Goal: Information Seeking & Learning: Learn about a topic

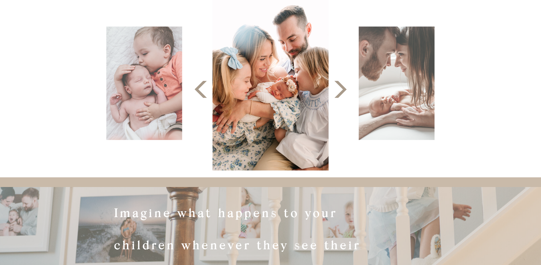
scroll to position [199, 0]
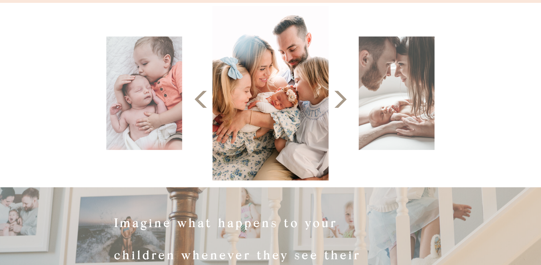
click at [337, 102] on icon at bounding box center [340, 99] width 22 height 22
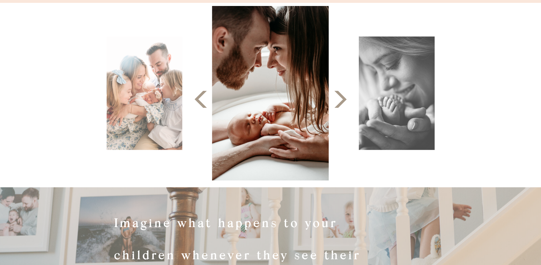
click at [337, 102] on icon at bounding box center [340, 99] width 22 height 22
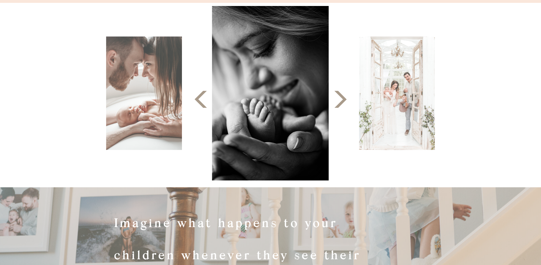
click at [337, 102] on icon at bounding box center [340, 99] width 22 height 22
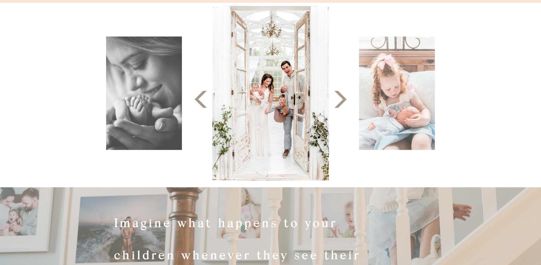
click at [337, 102] on icon at bounding box center [340, 99] width 22 height 22
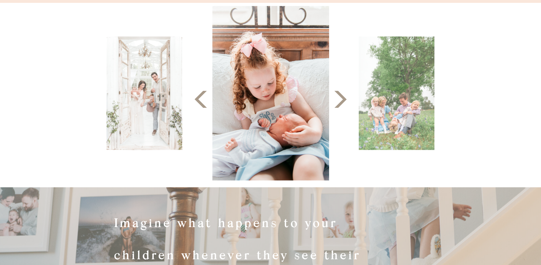
click at [337, 102] on icon at bounding box center [340, 99] width 22 height 22
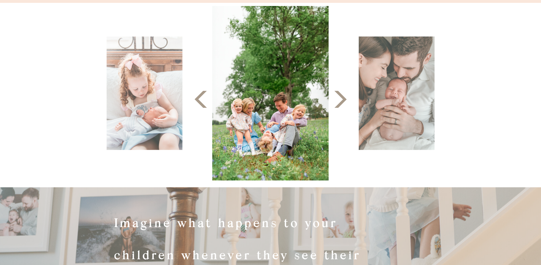
click at [337, 102] on icon at bounding box center [340, 99] width 22 height 22
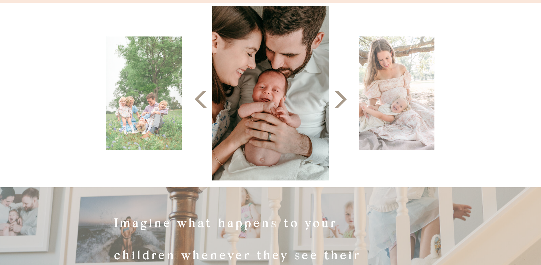
click at [337, 102] on icon at bounding box center [340, 99] width 22 height 22
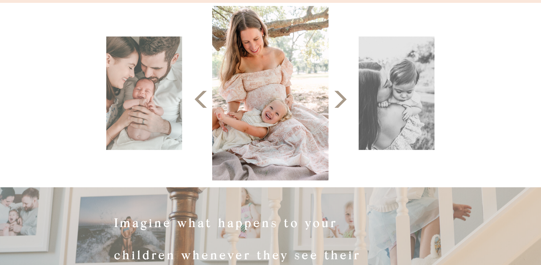
click at [337, 102] on icon at bounding box center [340, 99] width 22 height 22
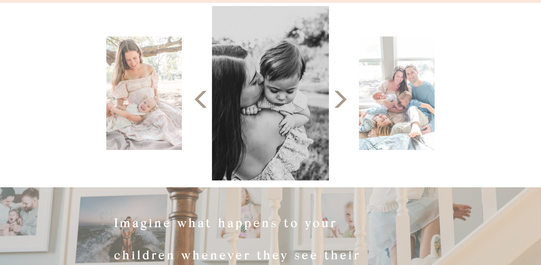
click at [337, 102] on icon at bounding box center [340, 99] width 22 height 22
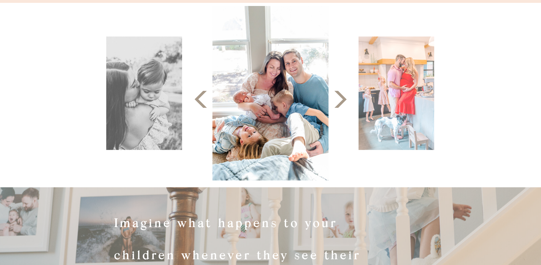
click at [337, 102] on icon at bounding box center [340, 99] width 22 height 22
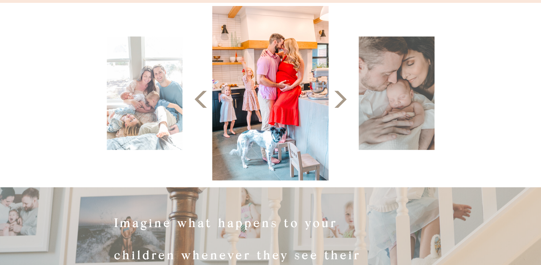
click at [337, 102] on icon at bounding box center [340, 99] width 22 height 22
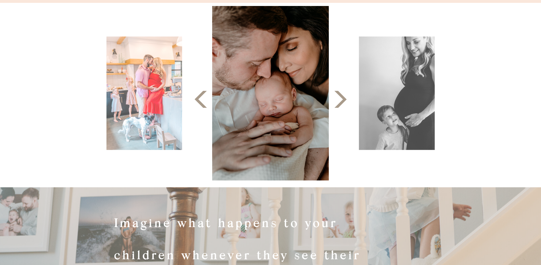
click at [337, 102] on icon at bounding box center [340, 99] width 22 height 22
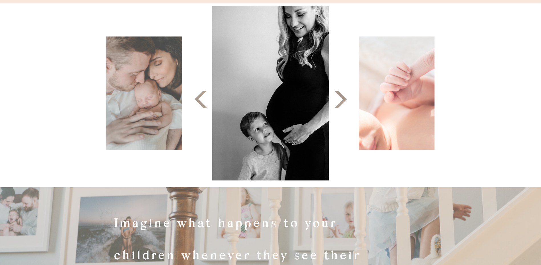
click at [337, 102] on icon at bounding box center [340, 99] width 22 height 22
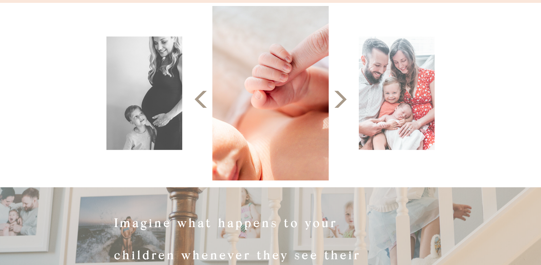
click at [337, 102] on icon at bounding box center [340, 99] width 22 height 22
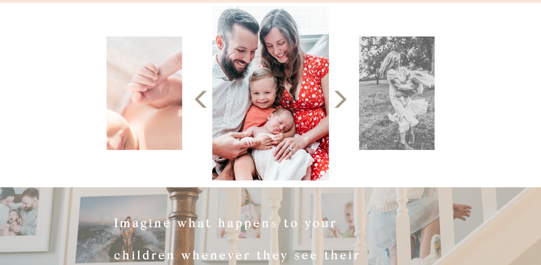
click at [337, 102] on icon at bounding box center [340, 99] width 22 height 22
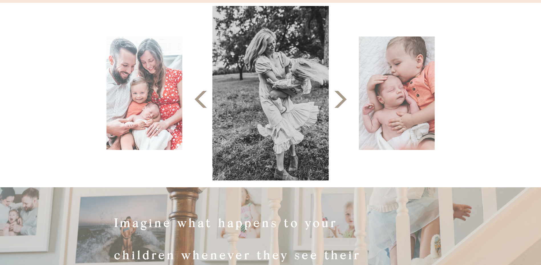
click at [337, 102] on icon at bounding box center [340, 99] width 22 height 22
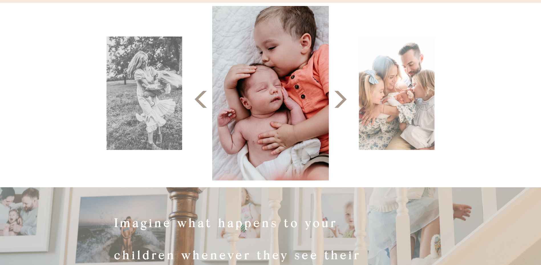
click at [337, 102] on icon at bounding box center [340, 99] width 22 height 22
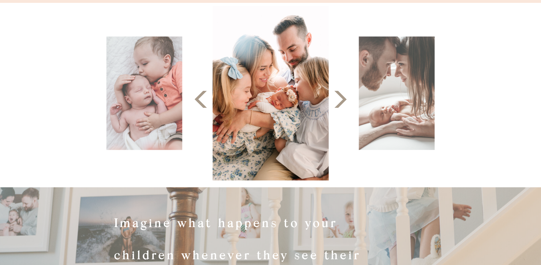
click at [337, 102] on icon at bounding box center [340, 99] width 22 height 22
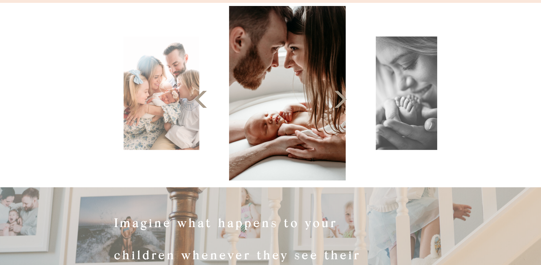
click at [337, 102] on icon at bounding box center [340, 99] width 22 height 22
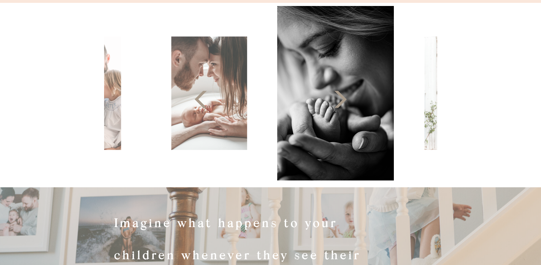
click at [337, 102] on icon at bounding box center [340, 99] width 22 height 22
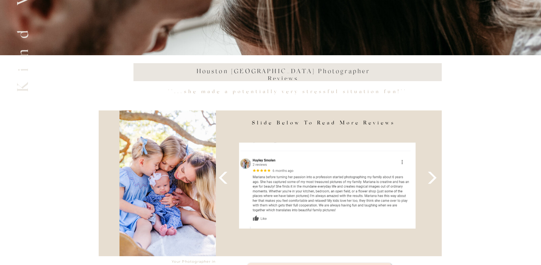
scroll to position [2080, 0]
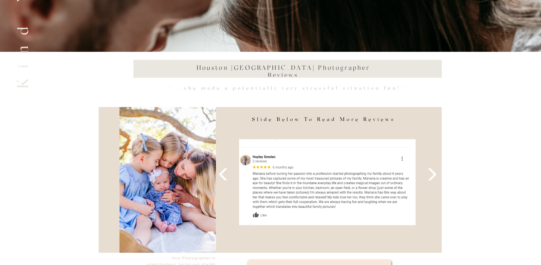
click at [432, 179] on polygon at bounding box center [431, 174] width 9 height 12
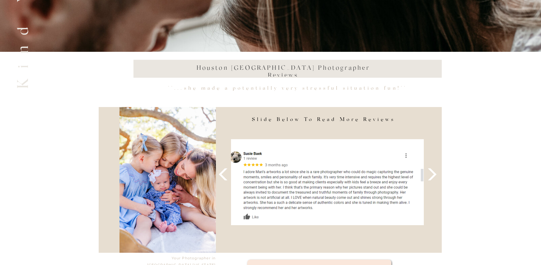
click at [432, 179] on polygon at bounding box center [431, 174] width 9 height 12
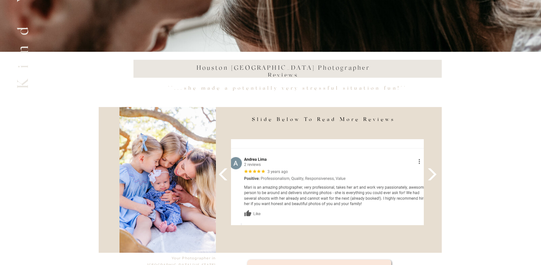
click at [432, 179] on polygon at bounding box center [431, 174] width 9 height 12
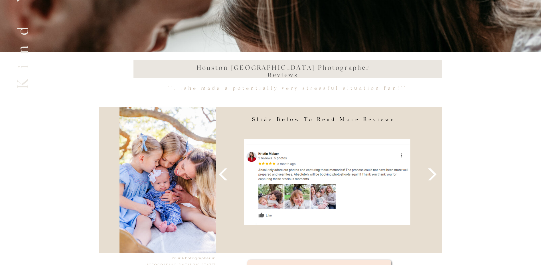
click at [432, 173] on icon at bounding box center [432, 175] width 16 height 16
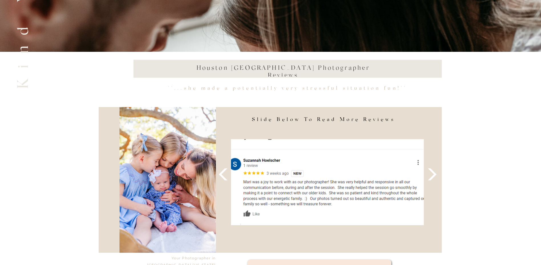
click at [432, 173] on icon at bounding box center [432, 175] width 16 height 16
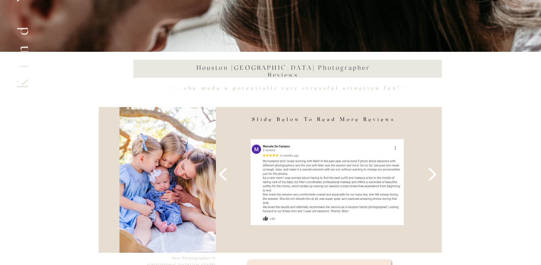
click at [432, 173] on icon at bounding box center [432, 175] width 16 height 16
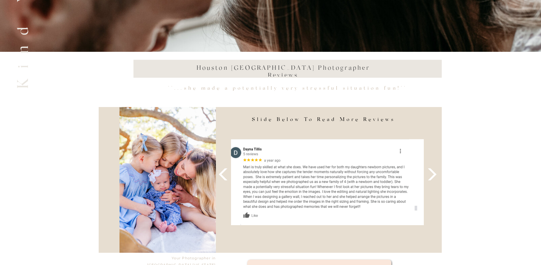
click at [432, 173] on icon at bounding box center [432, 175] width 16 height 16
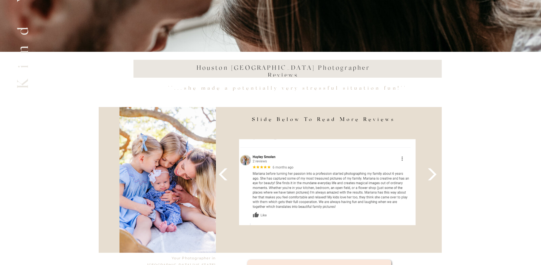
click at [432, 173] on icon at bounding box center [432, 175] width 16 height 16
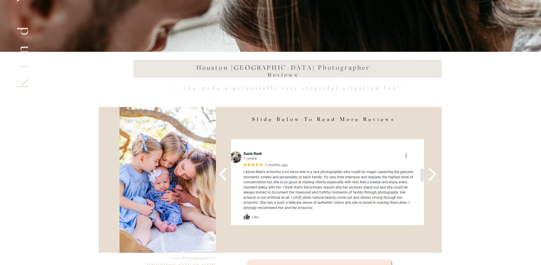
click at [432, 173] on icon at bounding box center [432, 175] width 16 height 16
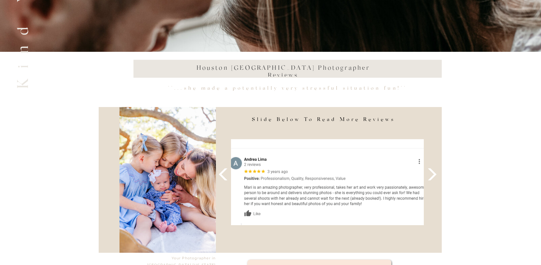
click at [432, 173] on icon at bounding box center [432, 175] width 16 height 16
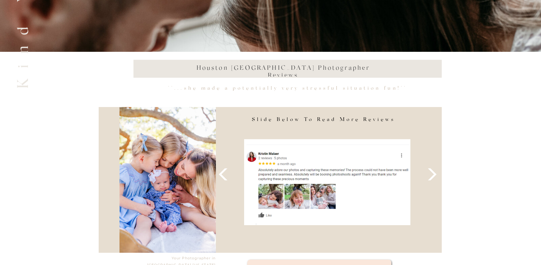
click at [432, 173] on icon at bounding box center [432, 175] width 16 height 16
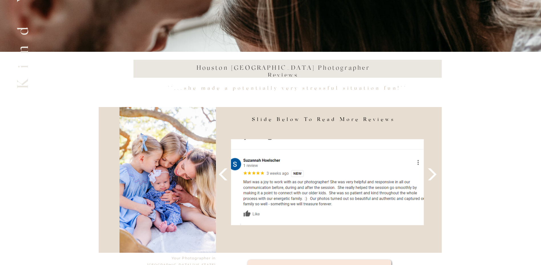
click at [432, 173] on icon at bounding box center [432, 175] width 16 height 16
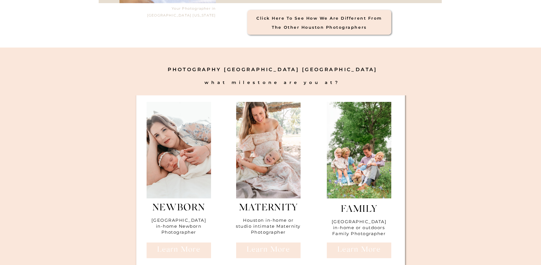
scroll to position [2337, 0]
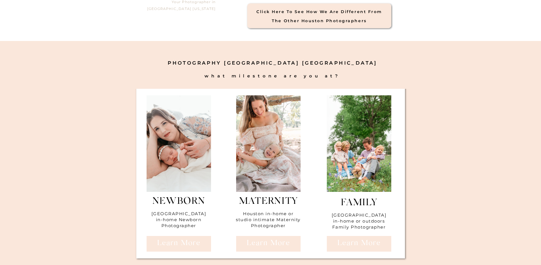
click at [190, 175] on div at bounding box center [178, 143] width 64 height 97
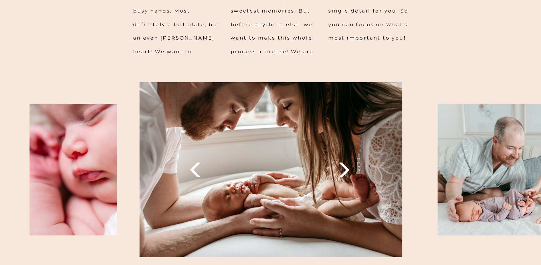
scroll to position [655, 0]
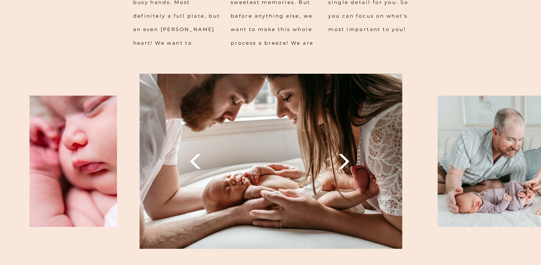
click at [344, 160] on polygon at bounding box center [343, 161] width 11 height 15
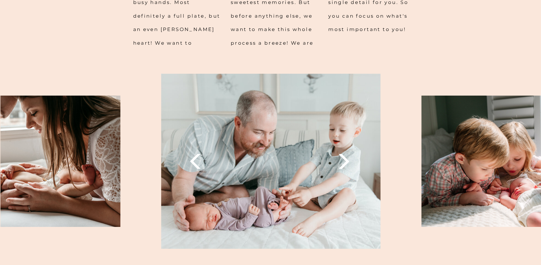
click at [344, 160] on polygon at bounding box center [343, 161] width 11 height 15
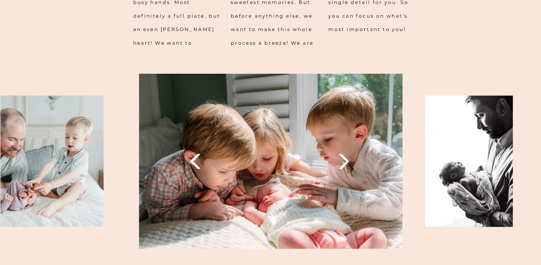
click at [344, 160] on polygon at bounding box center [343, 161] width 11 height 15
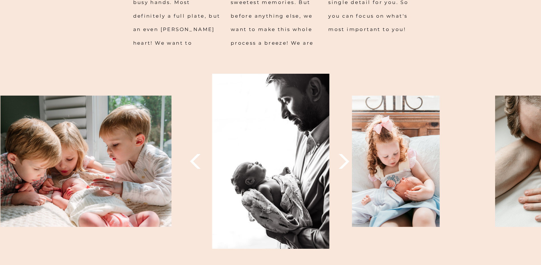
click at [344, 160] on polygon at bounding box center [343, 161] width 11 height 15
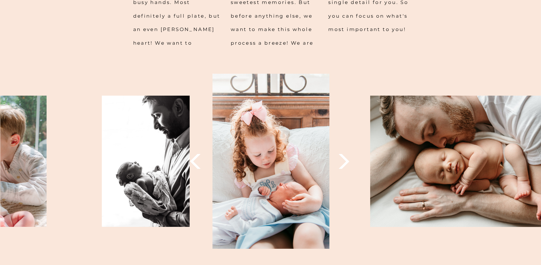
click at [344, 160] on polygon at bounding box center [343, 161] width 11 height 15
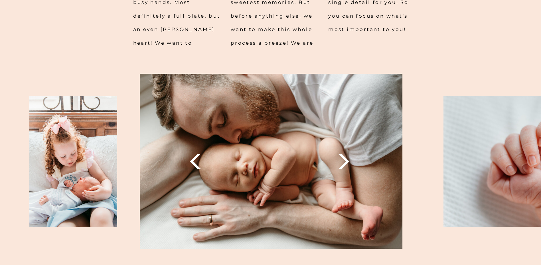
click at [344, 160] on polygon at bounding box center [343, 161] width 11 height 15
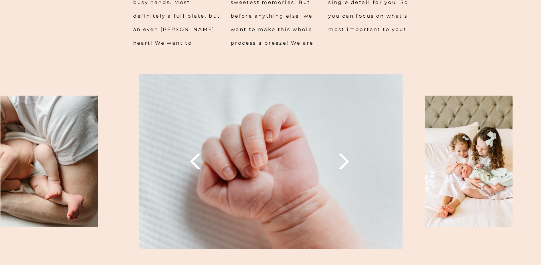
click at [344, 160] on polygon at bounding box center [343, 161] width 11 height 15
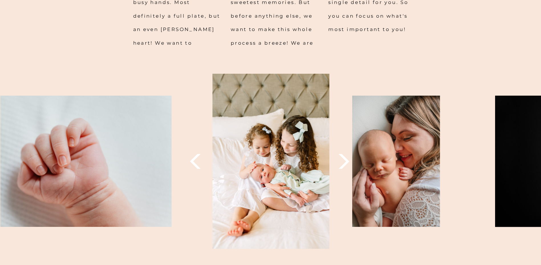
click at [344, 160] on polygon at bounding box center [343, 161] width 11 height 15
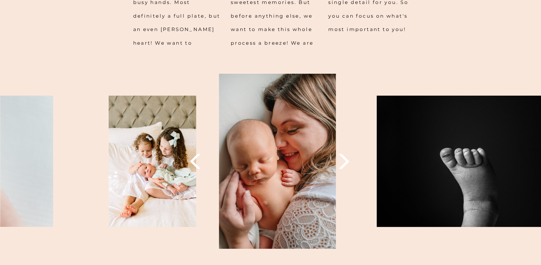
click at [344, 160] on polygon at bounding box center [343, 161] width 11 height 15
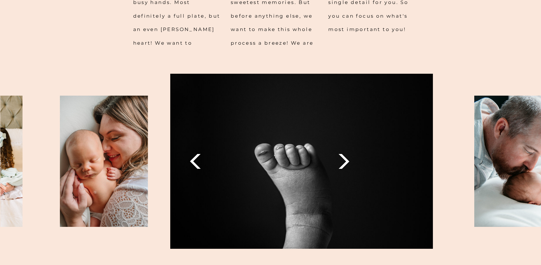
click at [344, 160] on polygon at bounding box center [343, 161] width 11 height 15
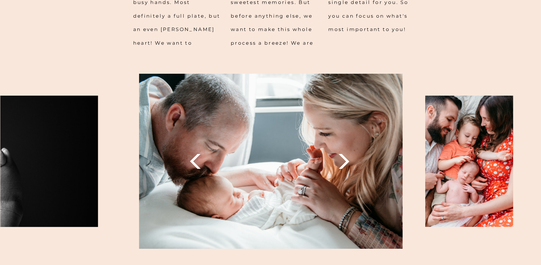
click at [344, 160] on polygon at bounding box center [343, 161] width 11 height 15
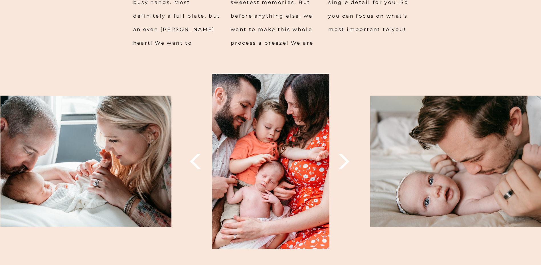
click at [344, 160] on polygon at bounding box center [343, 161] width 11 height 15
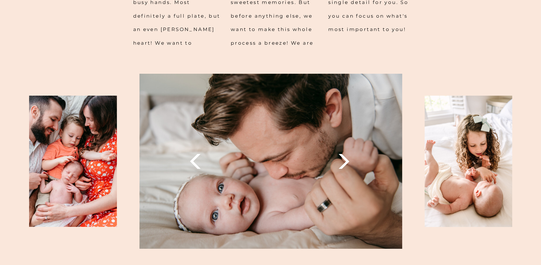
click at [344, 160] on polygon at bounding box center [343, 161] width 11 height 15
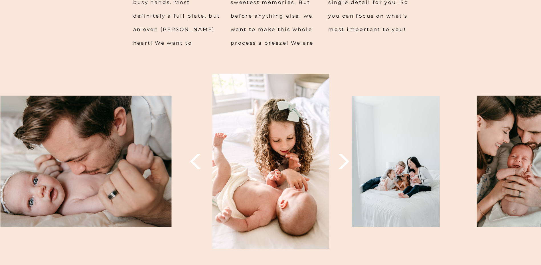
click at [344, 160] on polygon at bounding box center [343, 161] width 11 height 15
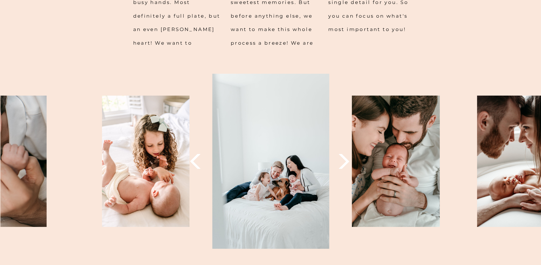
click at [344, 160] on polygon at bounding box center [343, 161] width 11 height 15
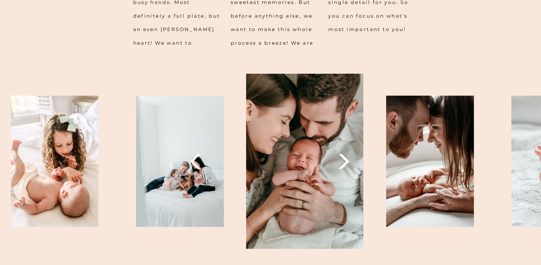
click at [344, 160] on polygon at bounding box center [343, 161] width 11 height 15
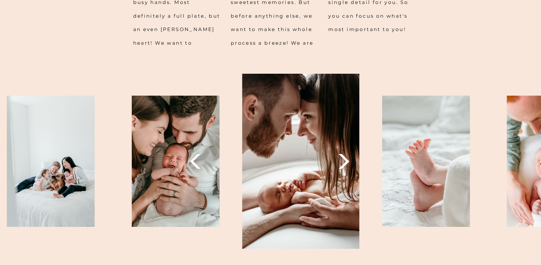
click at [344, 160] on polygon at bounding box center [343, 161] width 11 height 15
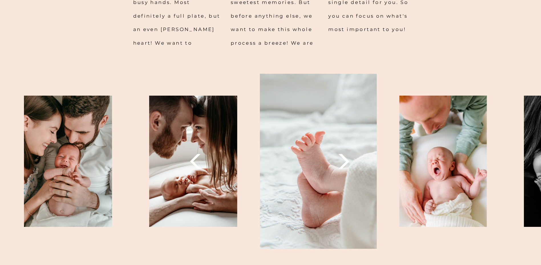
click at [344, 160] on polygon at bounding box center [343, 161] width 11 height 15
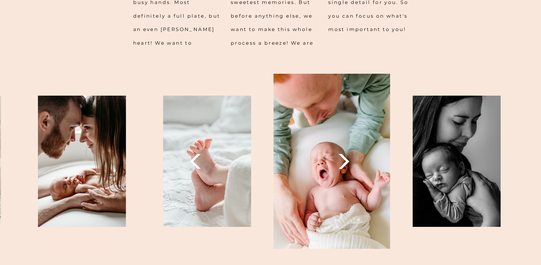
click at [344, 160] on polygon at bounding box center [343, 161] width 11 height 15
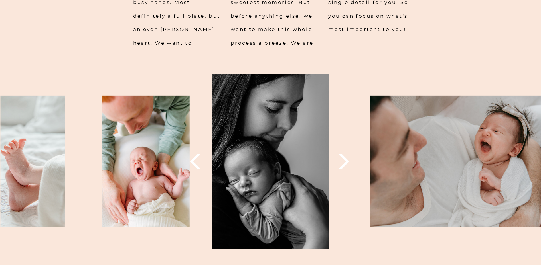
click at [344, 160] on polygon at bounding box center [343, 161] width 11 height 15
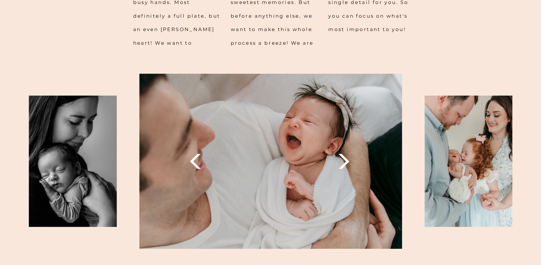
click at [344, 160] on polygon at bounding box center [343, 161] width 11 height 15
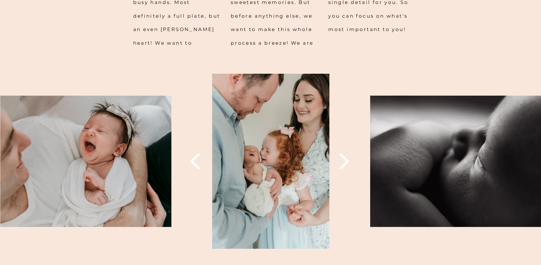
click at [344, 160] on polygon at bounding box center [343, 161] width 11 height 15
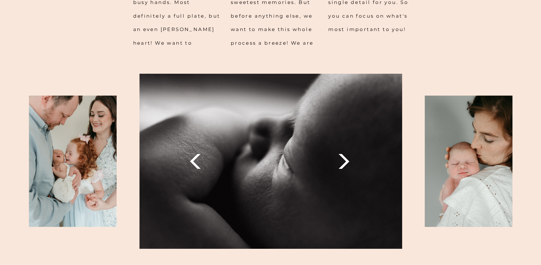
click at [344, 160] on polygon at bounding box center [343, 161] width 11 height 15
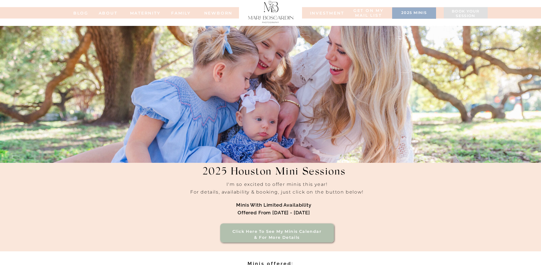
click at [284, 234] on h3 "Click here to see my minis calendar & for more details" at bounding box center [276, 235] width 97 height 12
click at [80, 14] on nav "BLOG" at bounding box center [81, 13] width 23 height 4
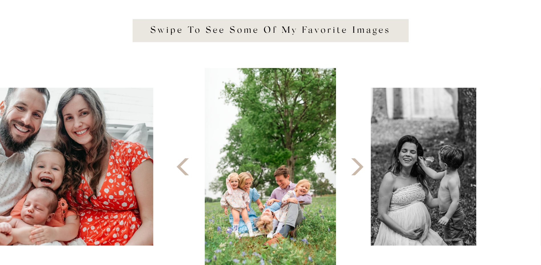
scroll to position [741, 0]
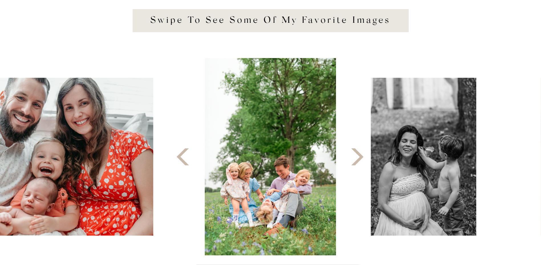
click at [357, 157] on icon at bounding box center [357, 157] width 22 height 22
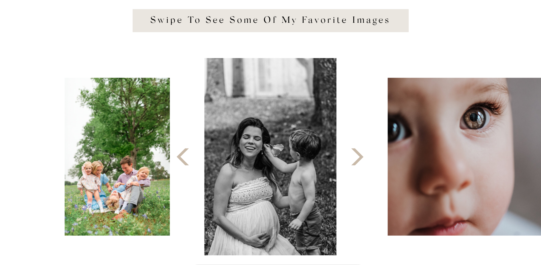
click at [357, 157] on icon at bounding box center [357, 157] width 22 height 22
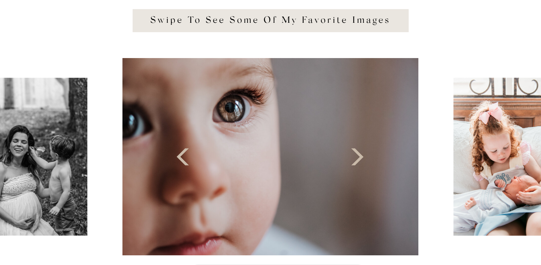
click at [357, 157] on icon at bounding box center [357, 157] width 22 height 22
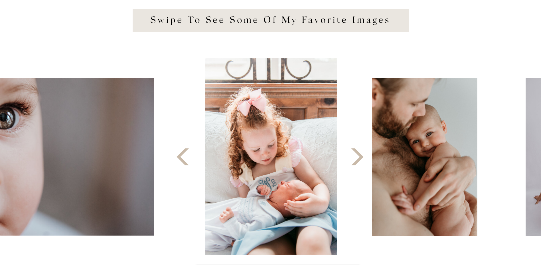
click at [357, 157] on icon at bounding box center [357, 157] width 22 height 22
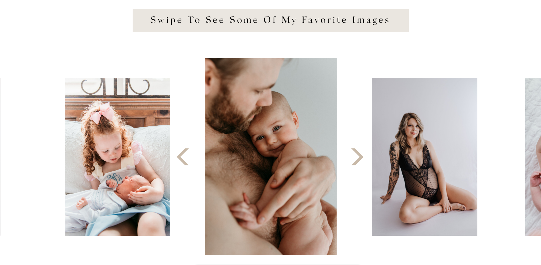
click at [357, 157] on icon at bounding box center [357, 157] width 22 height 22
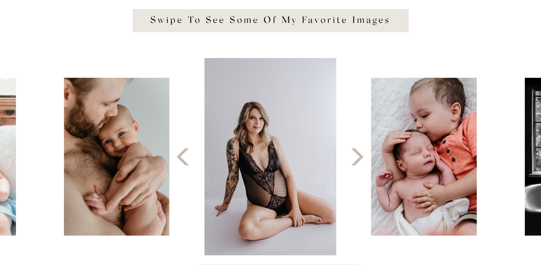
click at [357, 157] on icon at bounding box center [357, 157] width 22 height 22
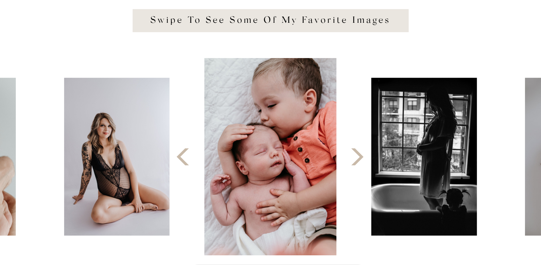
click at [357, 157] on icon at bounding box center [357, 157] width 22 height 22
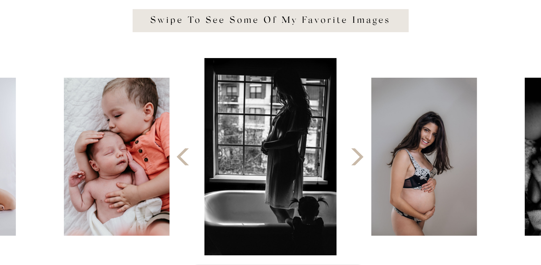
click at [357, 157] on icon at bounding box center [357, 157] width 22 height 22
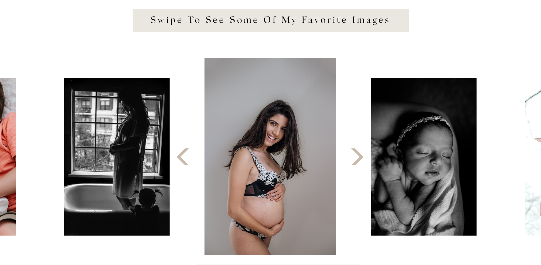
click at [357, 157] on icon at bounding box center [357, 157] width 22 height 22
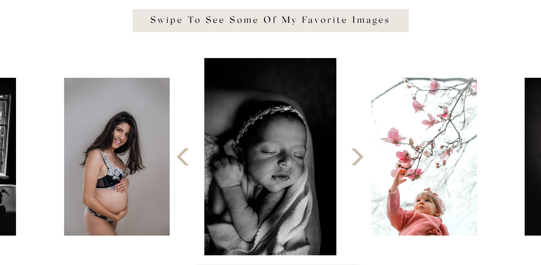
click at [357, 157] on icon at bounding box center [357, 157] width 22 height 22
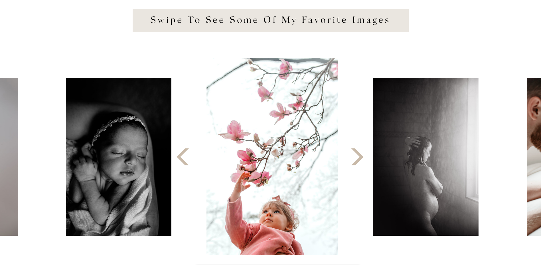
click at [357, 157] on icon at bounding box center [357, 157] width 22 height 22
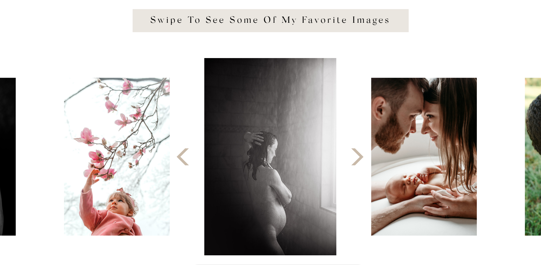
click at [357, 157] on icon at bounding box center [357, 157] width 22 height 22
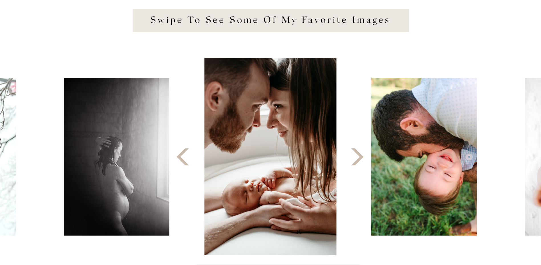
click at [357, 157] on icon at bounding box center [357, 157] width 22 height 22
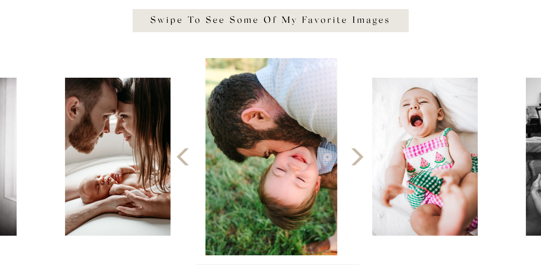
click at [357, 157] on icon at bounding box center [357, 157] width 22 height 22
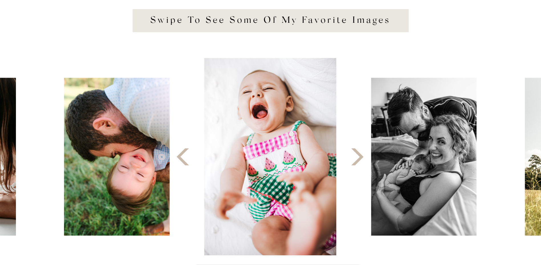
click at [357, 157] on icon at bounding box center [357, 157] width 22 height 22
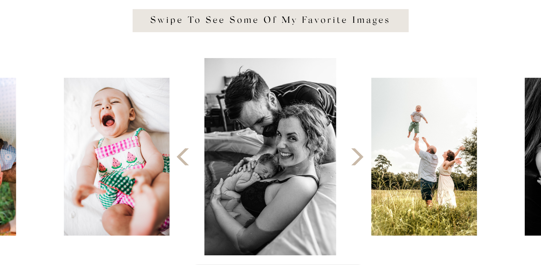
click at [357, 157] on icon at bounding box center [357, 157] width 22 height 22
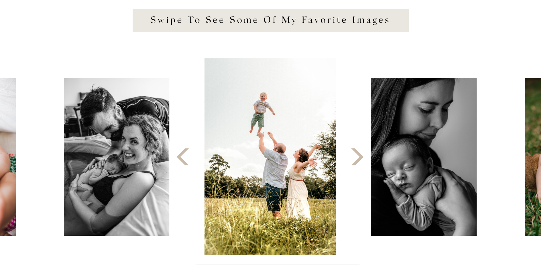
click at [357, 157] on icon at bounding box center [357, 157] width 22 height 22
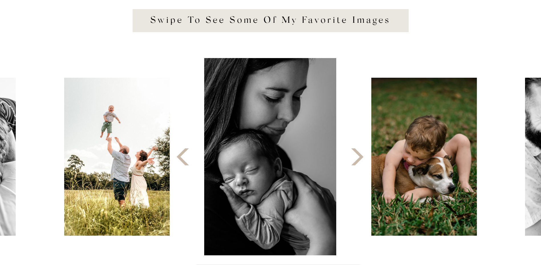
click at [357, 157] on icon at bounding box center [357, 157] width 22 height 22
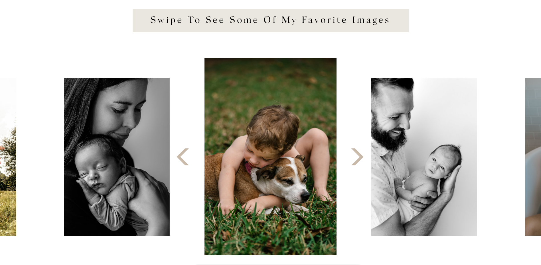
click at [357, 157] on icon at bounding box center [357, 157] width 22 height 22
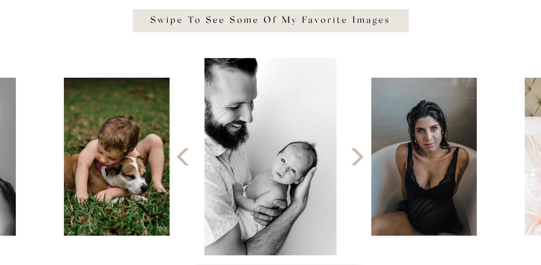
click at [357, 157] on icon at bounding box center [357, 157] width 22 height 22
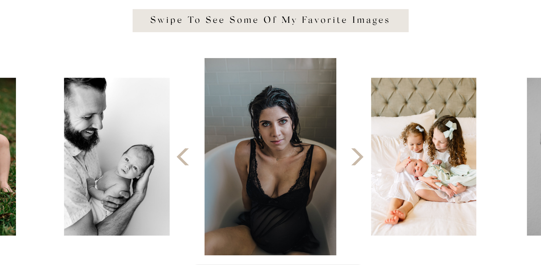
click at [357, 157] on icon at bounding box center [357, 157] width 22 height 22
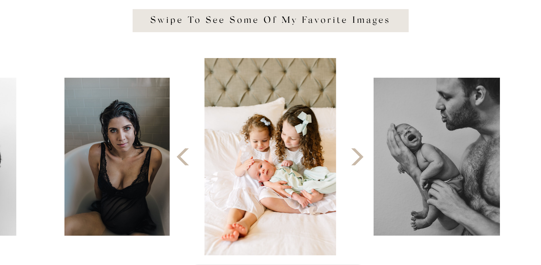
click at [357, 157] on icon at bounding box center [357, 157] width 22 height 22
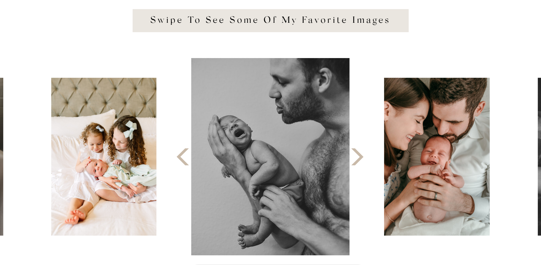
click at [357, 157] on icon at bounding box center [357, 157] width 22 height 22
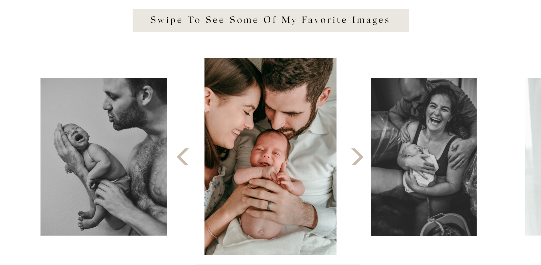
click at [357, 157] on icon at bounding box center [357, 157] width 22 height 22
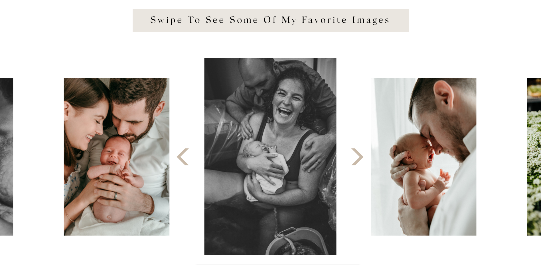
click at [357, 157] on icon at bounding box center [357, 157] width 22 height 22
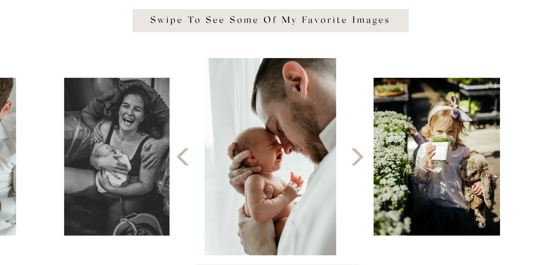
click at [357, 157] on icon at bounding box center [357, 157] width 22 height 22
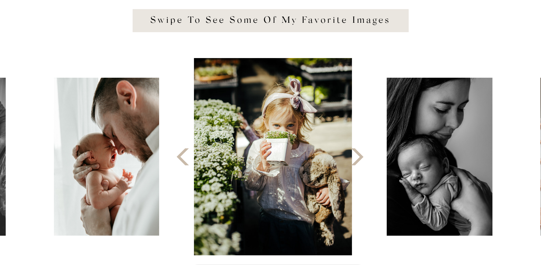
click at [357, 157] on icon at bounding box center [357, 157] width 22 height 22
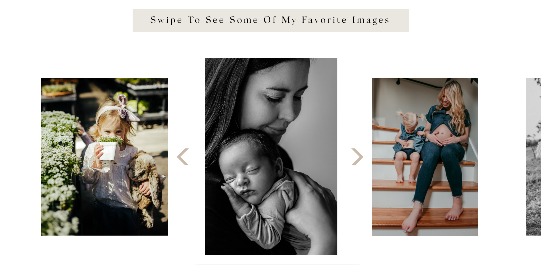
click at [357, 157] on icon at bounding box center [357, 157] width 22 height 22
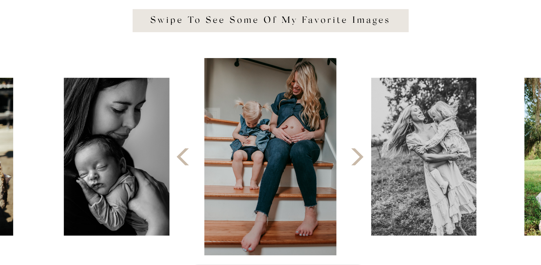
click at [357, 157] on icon at bounding box center [357, 157] width 22 height 22
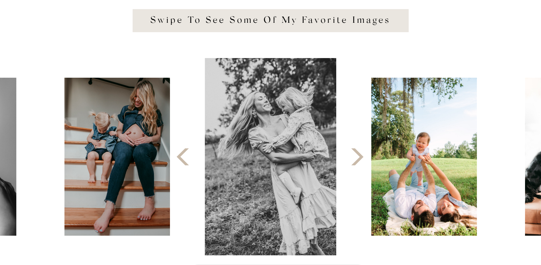
click at [357, 157] on icon at bounding box center [357, 157] width 22 height 22
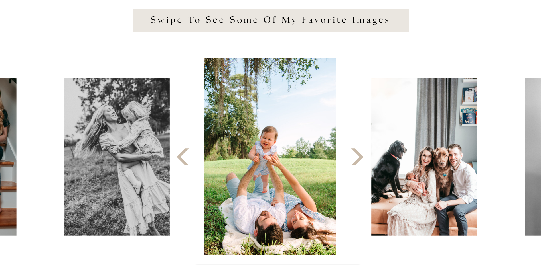
click at [357, 157] on icon at bounding box center [357, 157] width 22 height 22
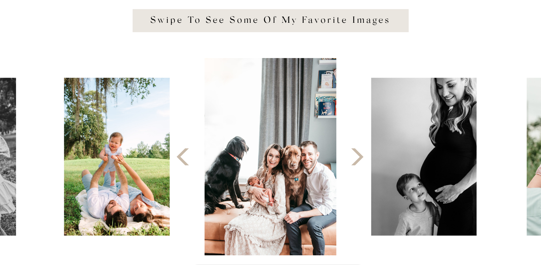
click at [357, 157] on icon at bounding box center [357, 157] width 22 height 22
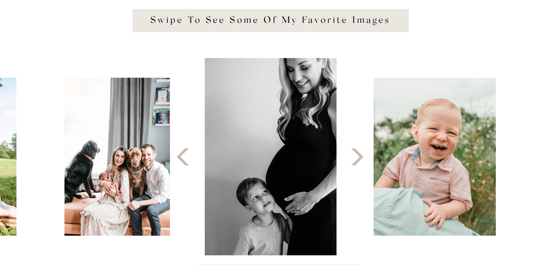
click at [357, 157] on icon at bounding box center [357, 157] width 22 height 22
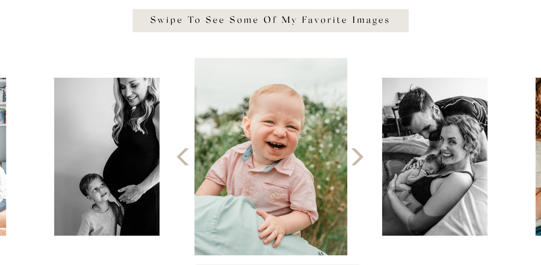
click at [357, 157] on icon at bounding box center [357, 157] width 22 height 22
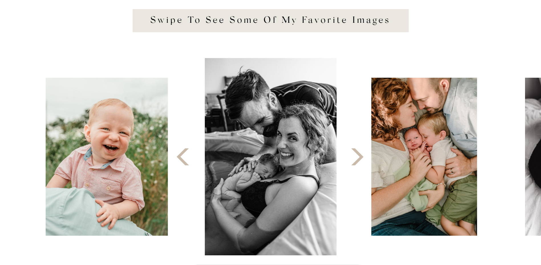
click at [357, 157] on icon at bounding box center [357, 157] width 22 height 22
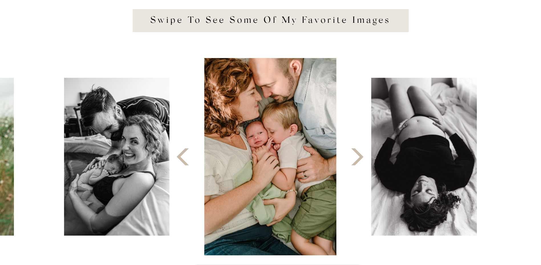
click at [357, 157] on icon at bounding box center [357, 157] width 22 height 22
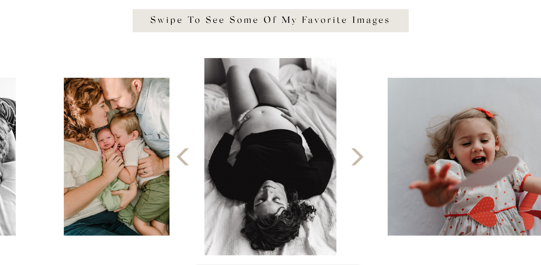
click at [357, 157] on icon at bounding box center [357, 157] width 22 height 22
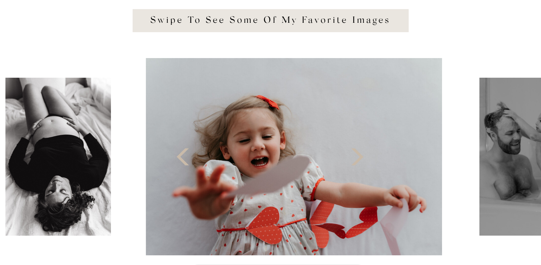
click at [357, 157] on icon at bounding box center [357, 157] width 22 height 22
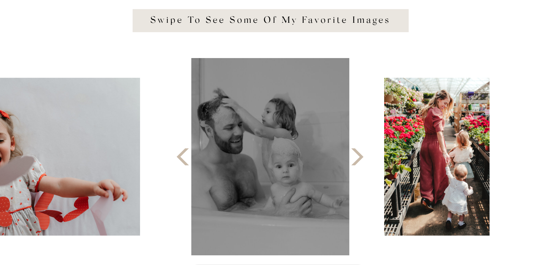
click at [357, 157] on icon at bounding box center [357, 157] width 22 height 22
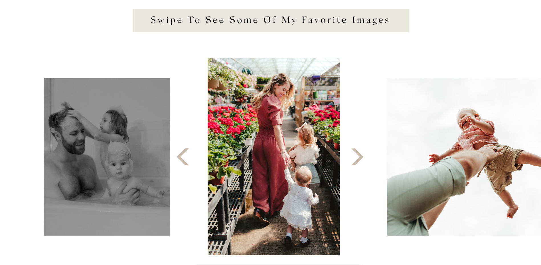
click at [357, 157] on icon at bounding box center [357, 157] width 22 height 22
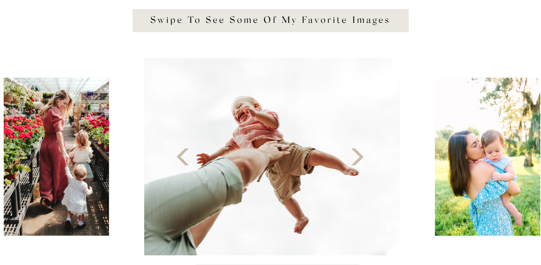
click at [357, 157] on icon at bounding box center [357, 157] width 22 height 22
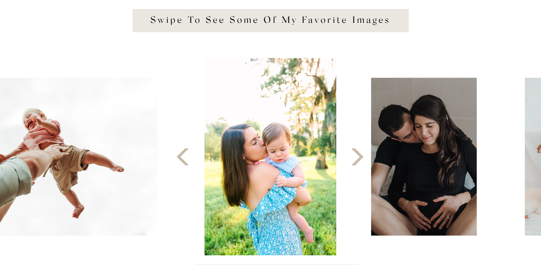
click at [357, 157] on icon at bounding box center [357, 157] width 22 height 22
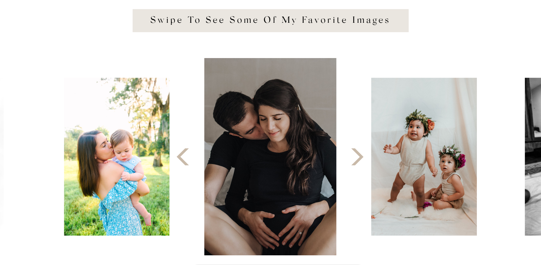
click at [357, 157] on icon at bounding box center [357, 157] width 22 height 22
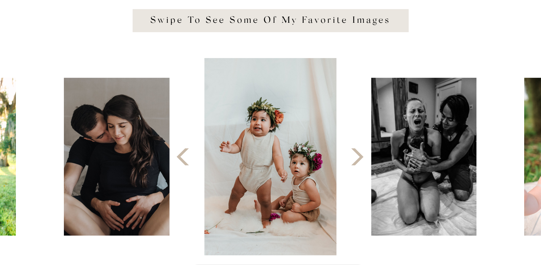
click at [357, 157] on icon at bounding box center [357, 157] width 22 height 22
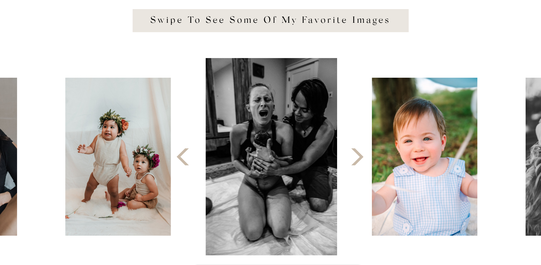
click at [357, 157] on icon at bounding box center [357, 157] width 22 height 22
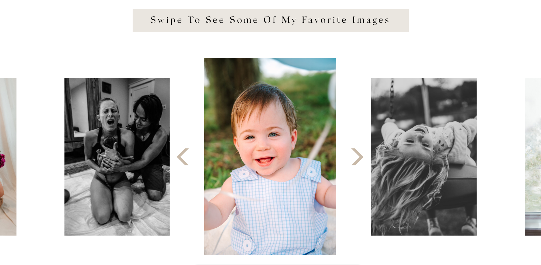
click at [357, 157] on icon at bounding box center [357, 157] width 22 height 22
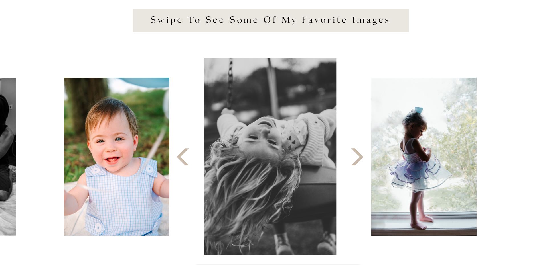
click at [357, 157] on icon at bounding box center [357, 157] width 22 height 22
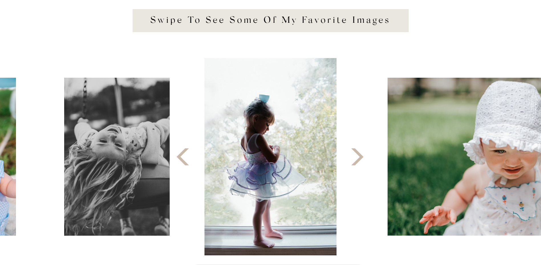
click at [357, 157] on icon at bounding box center [357, 157] width 22 height 22
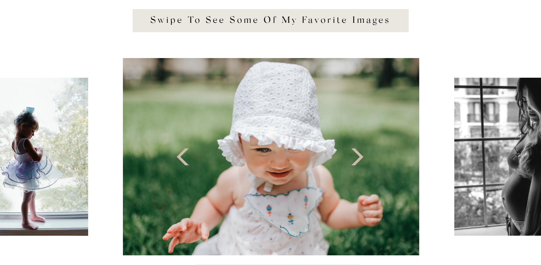
click at [357, 157] on icon at bounding box center [357, 157] width 22 height 22
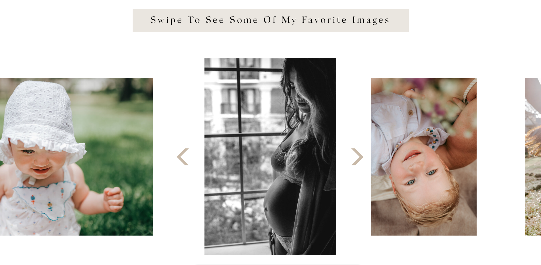
click at [357, 157] on icon at bounding box center [357, 157] width 22 height 22
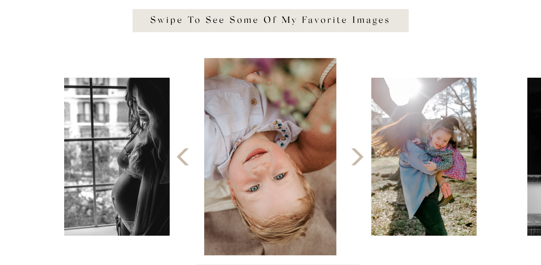
click at [357, 157] on icon at bounding box center [357, 157] width 22 height 22
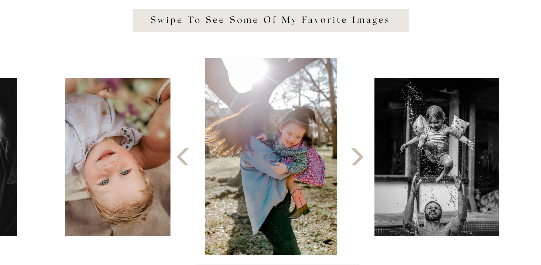
click at [357, 157] on icon at bounding box center [357, 157] width 22 height 22
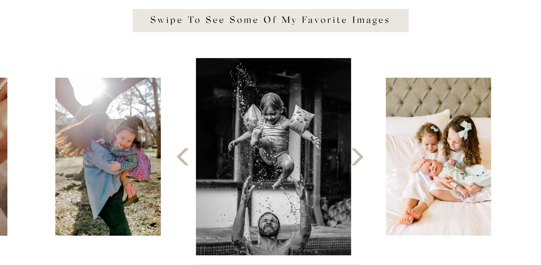
click at [357, 157] on icon at bounding box center [357, 157] width 22 height 22
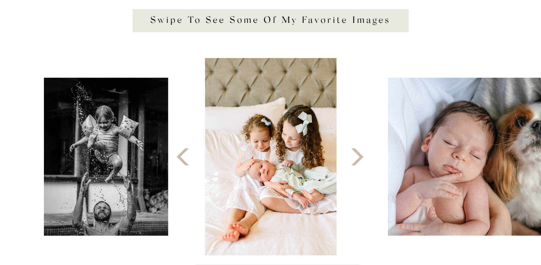
click at [357, 157] on icon at bounding box center [357, 157] width 22 height 22
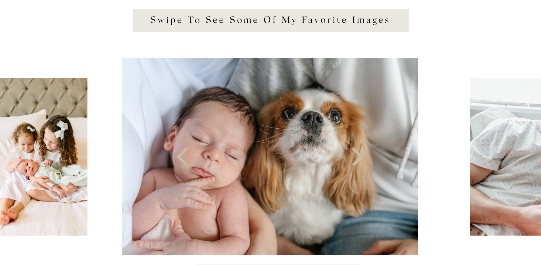
click at [357, 157] on icon at bounding box center [357, 157] width 22 height 22
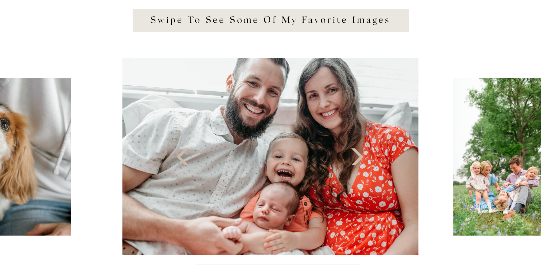
click at [357, 157] on icon at bounding box center [357, 157] width 22 height 22
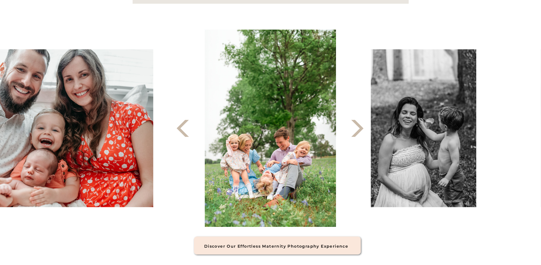
scroll to position [826, 0]
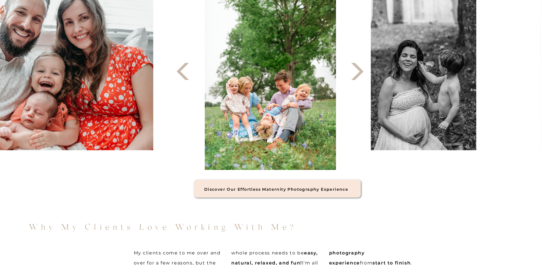
click at [310, 188] on h3 "Discover our effortless Maternity Photography Experience" at bounding box center [276, 189] width 165 height 5
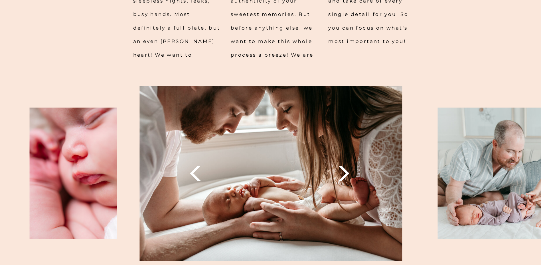
scroll to position [655, 0]
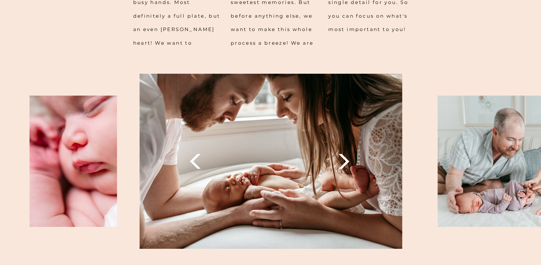
click at [342, 160] on icon at bounding box center [343, 161] width 19 height 19
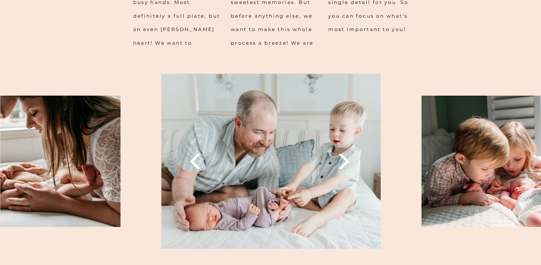
click at [342, 162] on icon at bounding box center [343, 161] width 19 height 19
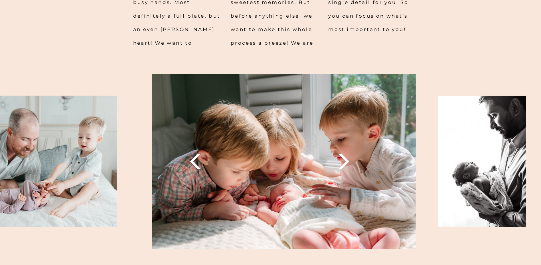
click at [342, 162] on icon at bounding box center [343, 161] width 19 height 19
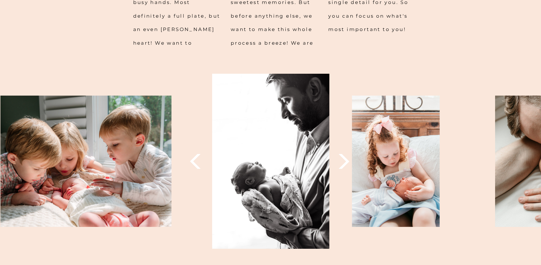
click at [342, 162] on icon at bounding box center [343, 161] width 19 height 19
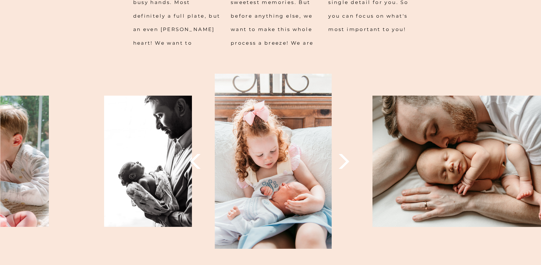
click at [342, 162] on icon at bounding box center [343, 161] width 19 height 19
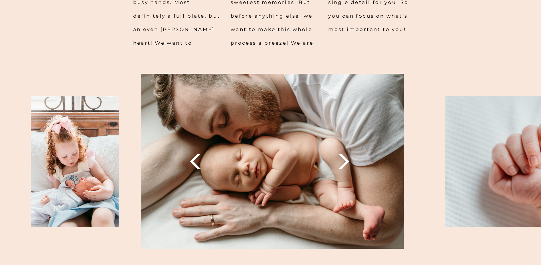
click at [342, 162] on icon at bounding box center [343, 161] width 19 height 19
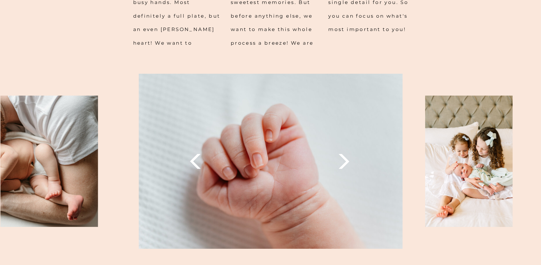
click at [342, 162] on icon at bounding box center [343, 161] width 19 height 19
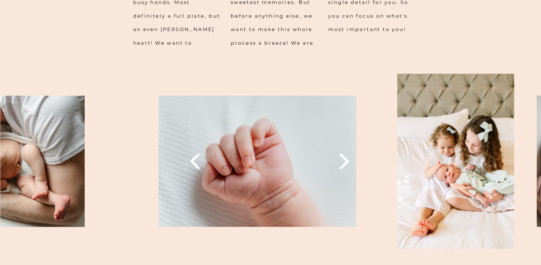
click at [342, 162] on icon at bounding box center [343, 161] width 19 height 19
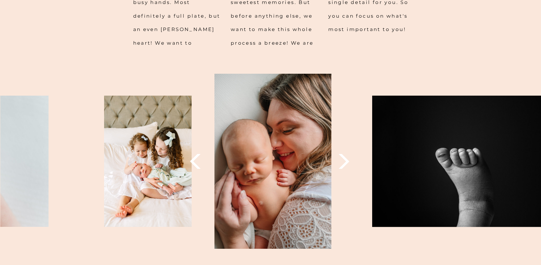
click at [342, 162] on icon at bounding box center [343, 161] width 19 height 19
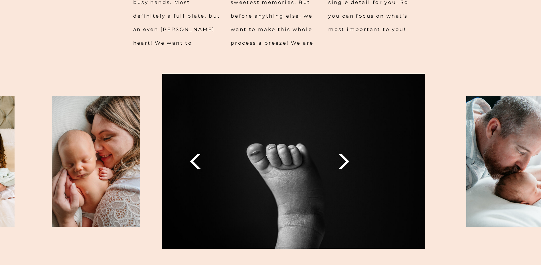
click at [342, 162] on icon at bounding box center [343, 161] width 19 height 19
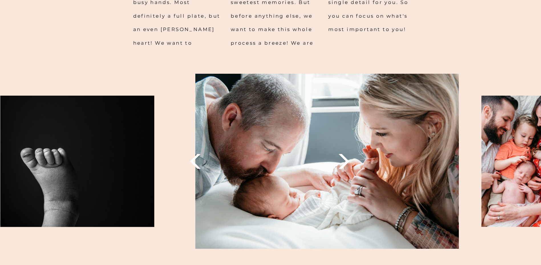
click at [342, 162] on icon at bounding box center [343, 161] width 19 height 19
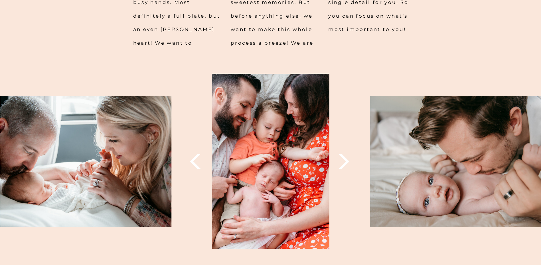
click at [342, 162] on icon at bounding box center [343, 161] width 19 height 19
